Goal: Information Seeking & Learning: Check status

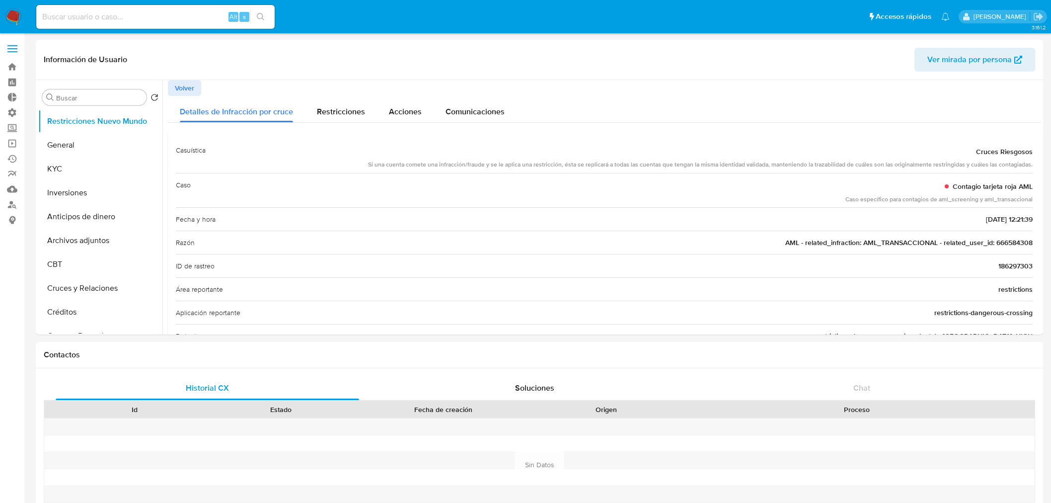
select select "10"
click at [185, 77] on div "Información de Usuario Ver mirada por persona" at bounding box center [539, 60] width 1007 height 40
drag, startPoint x: 189, startPoint y: 86, endPoint x: 176, endPoint y: 81, distance: 14.0
click at [176, 81] on span "Volver" at bounding box center [184, 88] width 19 height 14
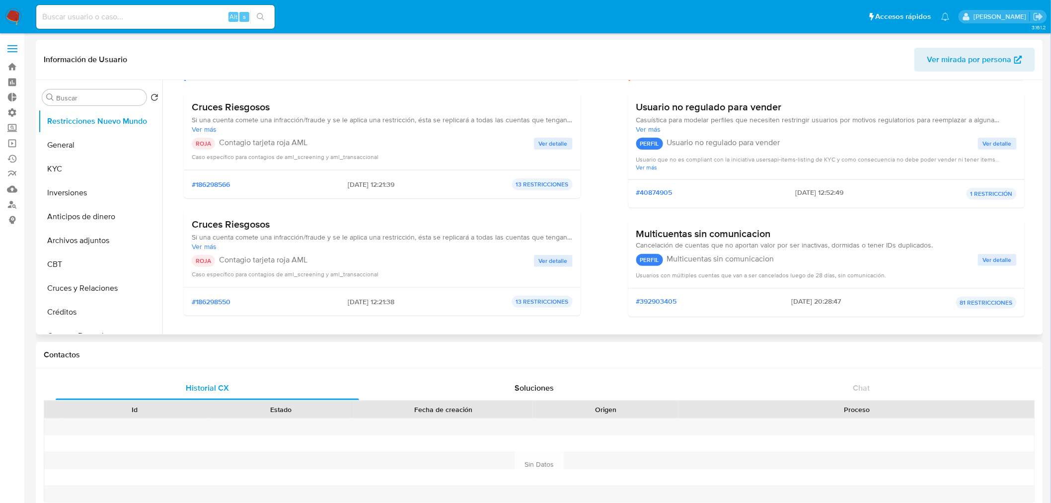
scroll to position [55, 0]
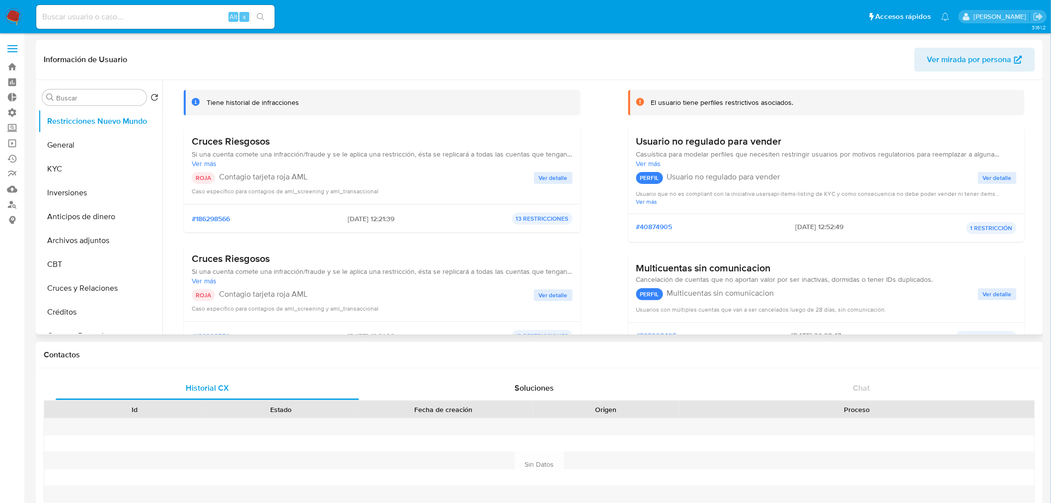
drag, startPoint x: 217, startPoint y: 220, endPoint x: 189, endPoint y: 212, distance: 29.2
click at [189, 212] on div "#186298566 14/10/2022 - 12:21:39 13 RESTRICCIONES" at bounding box center [382, 218] width 397 height 28
click at [208, 218] on span "#186298566" at bounding box center [211, 218] width 38 height 9
click at [212, 218] on span "#186298566" at bounding box center [211, 218] width 38 height 9
drag, startPoint x: 247, startPoint y: 217, endPoint x: 190, endPoint y: 218, distance: 57.1
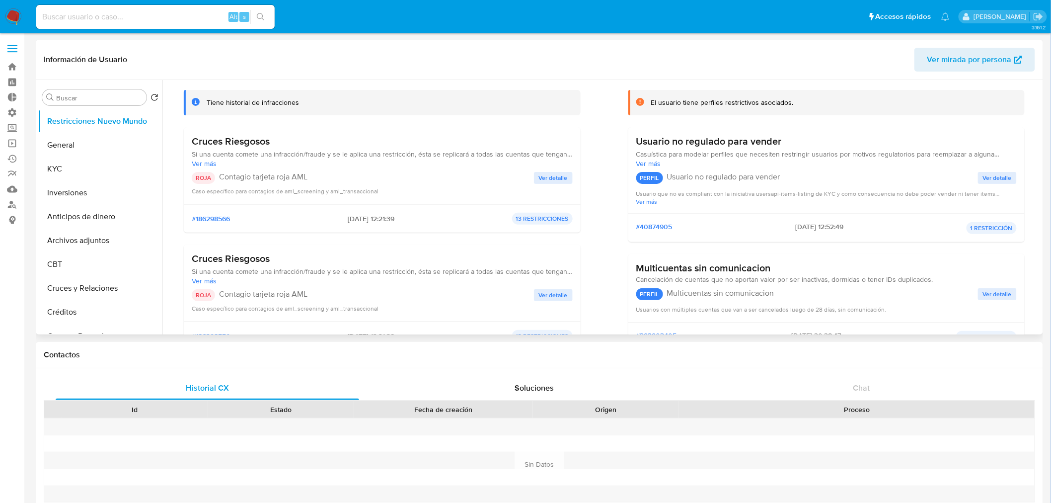
click at [190, 218] on div "#186298566 14/10/2022 - 12:21:39 13 RESTRICCIONES" at bounding box center [382, 218] width 397 height 28
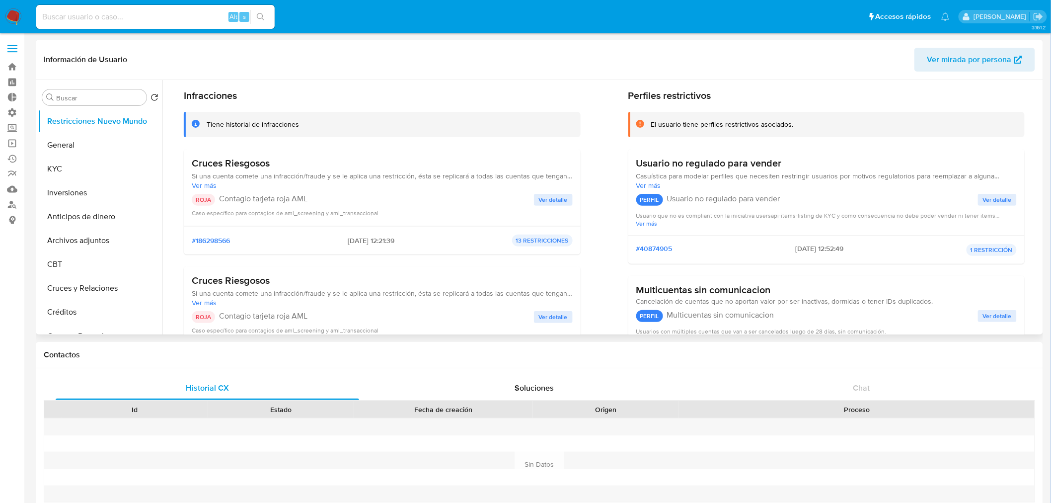
scroll to position [0, 0]
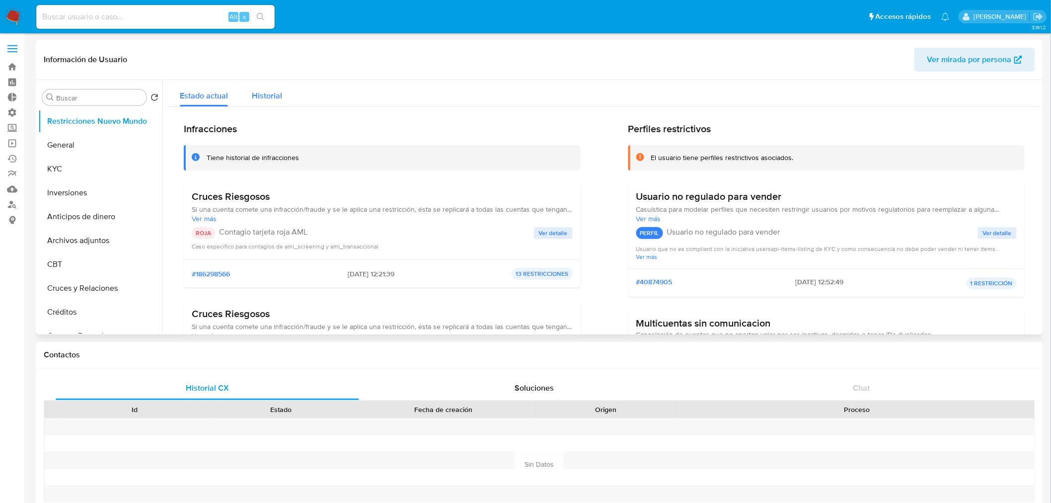
click at [266, 105] on div "Historial" at bounding box center [267, 93] width 30 height 26
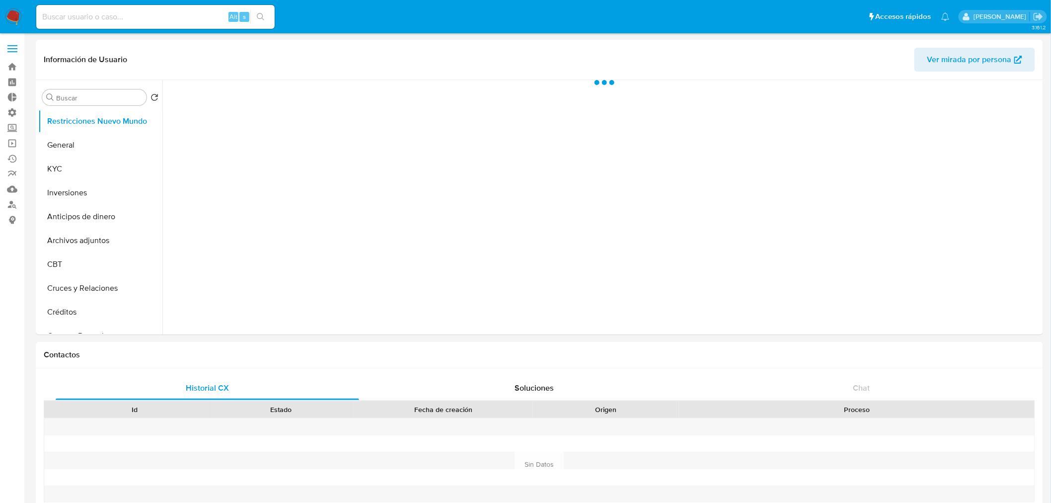
select select "10"
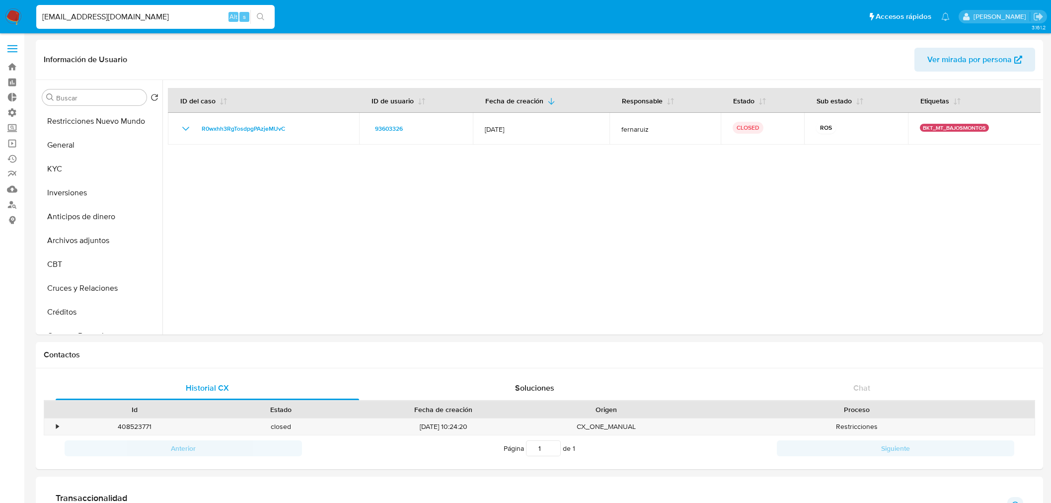
select select "10"
click at [106, 12] on input "buby_fpv@hotmail.com" at bounding box center [155, 16] width 238 height 13
type input "santiagomarialarguia@gmail.com"
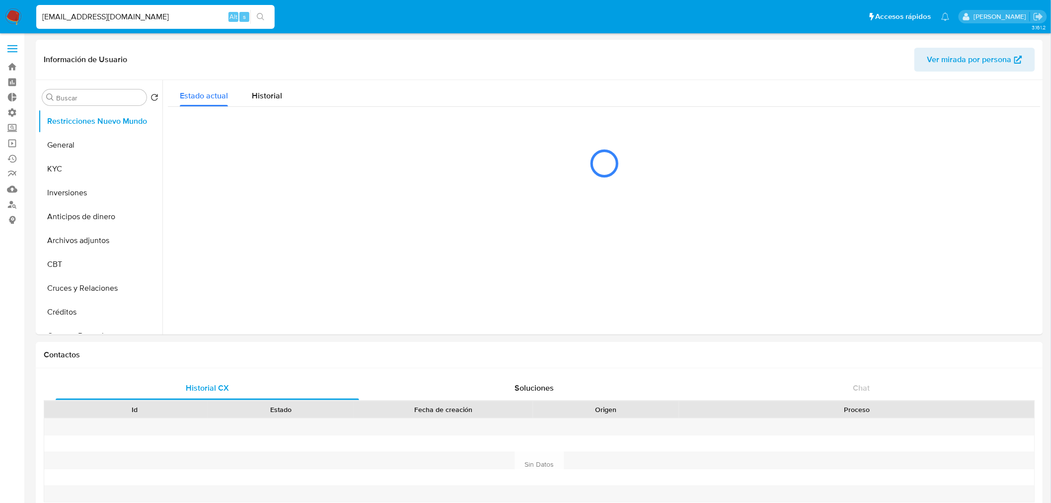
select select "10"
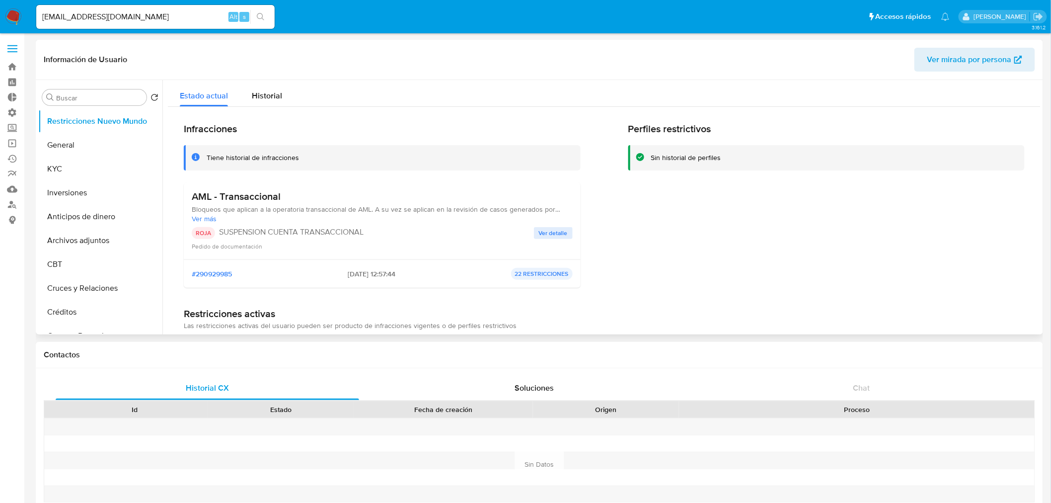
click at [350, 97] on div "Estado actual Historial" at bounding box center [604, 93] width 872 height 26
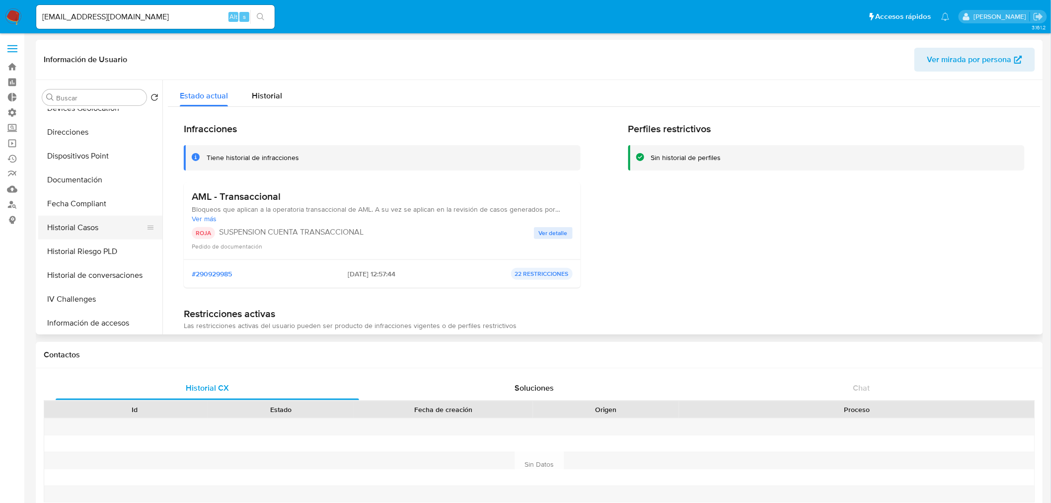
click at [71, 224] on button "Historial Casos" at bounding box center [96, 228] width 116 height 24
